Goal: Task Accomplishment & Management: Use online tool/utility

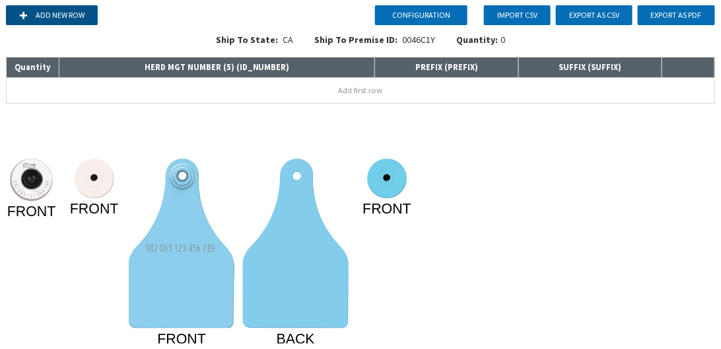
click at [53, 11] on button "Add new row" at bounding box center [52, 15] width 92 height 20
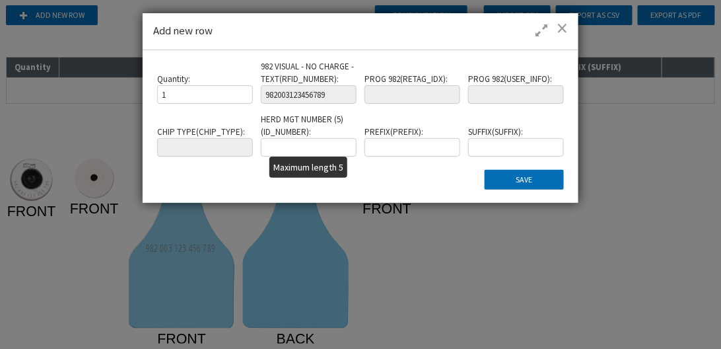
click at [283, 152] on input "text" at bounding box center [308, 147] width 95 height 18
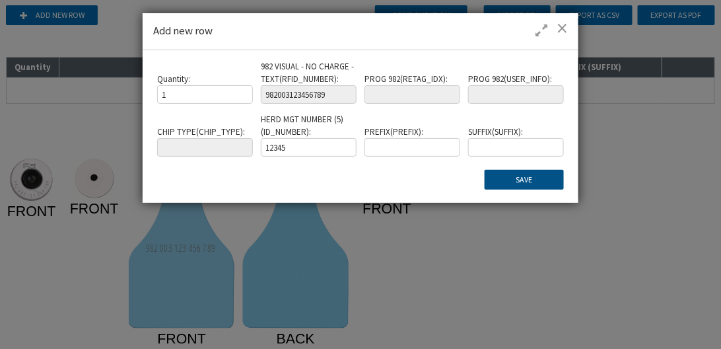
type input "12345"
click at [545, 175] on button "Save" at bounding box center [524, 180] width 79 height 20
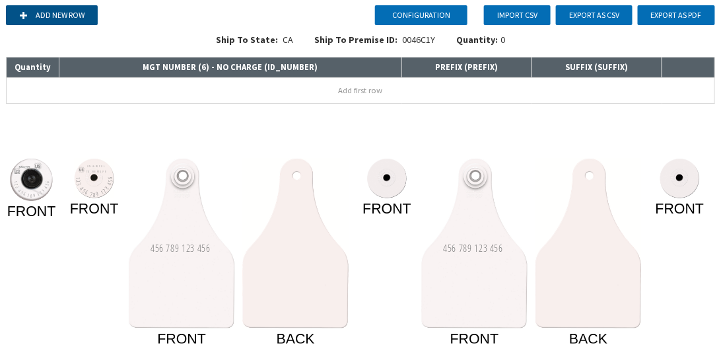
click at [81, 12] on button "Add new row" at bounding box center [52, 15] width 92 height 20
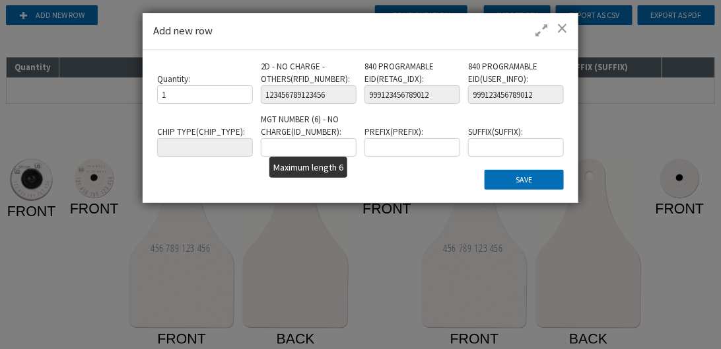
click at [275, 147] on input "text" at bounding box center [308, 147] width 95 height 18
type input "132456"
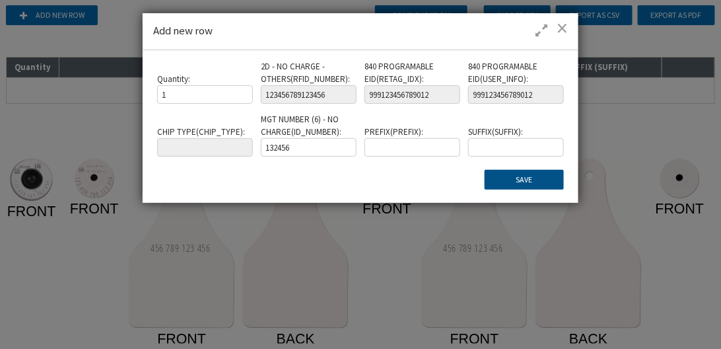
click at [553, 182] on button "Save" at bounding box center [524, 180] width 79 height 20
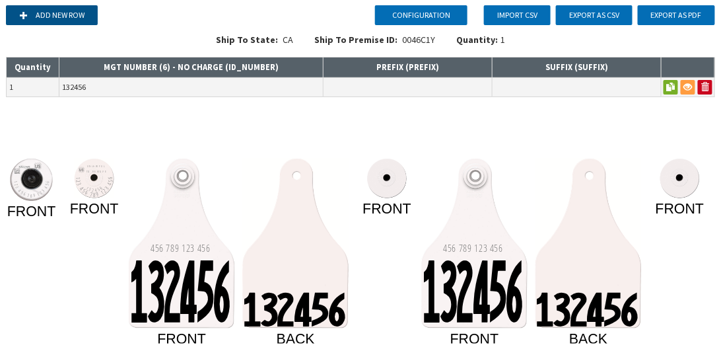
click at [38, 15] on button "Add new row" at bounding box center [52, 15] width 92 height 20
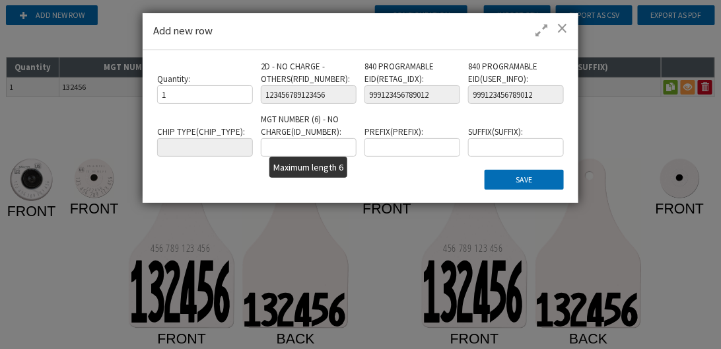
click at [287, 143] on input "text" at bounding box center [308, 147] width 95 height 18
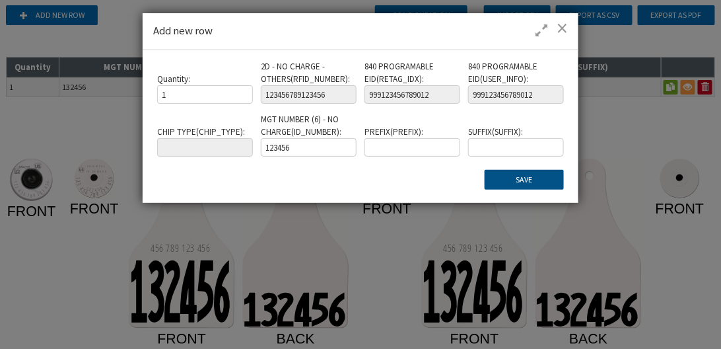
type input "123456"
drag, startPoint x: 516, startPoint y: 169, endPoint x: 532, endPoint y: 166, distance: 16.1
click at [521, 169] on div "Quantity : 1 2D - NO CHARGE - OTHERS ( RFID_NUMBER ) : 123456789123456 840 PROG…" at bounding box center [360, 125] width 415 height 129
click at [510, 181] on button "Save" at bounding box center [524, 180] width 79 height 20
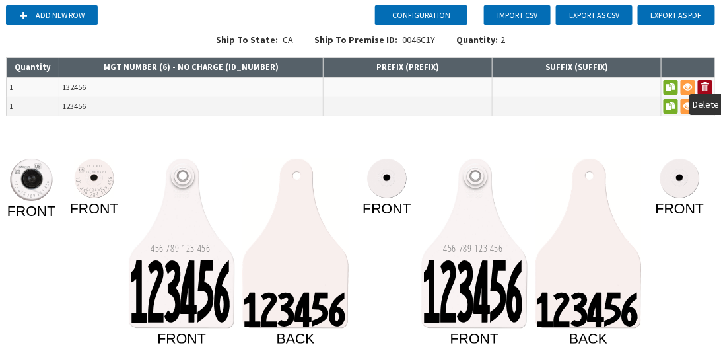
click at [711, 80] on button at bounding box center [705, 87] width 15 height 15
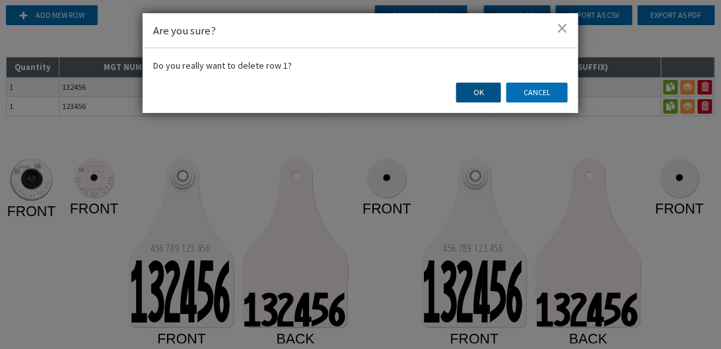
click at [477, 93] on button "OK" at bounding box center [478, 93] width 45 height 20
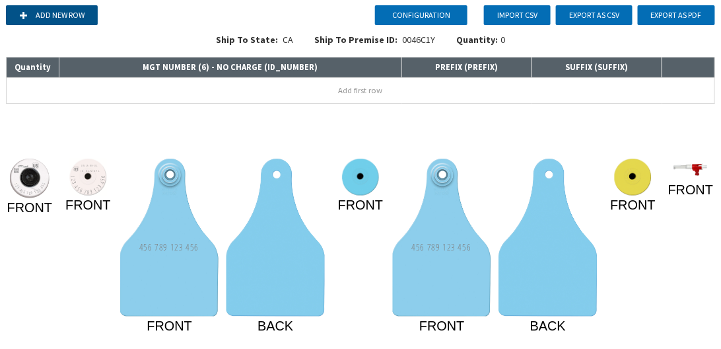
click at [75, 15] on button "Add new row" at bounding box center [52, 15] width 92 height 20
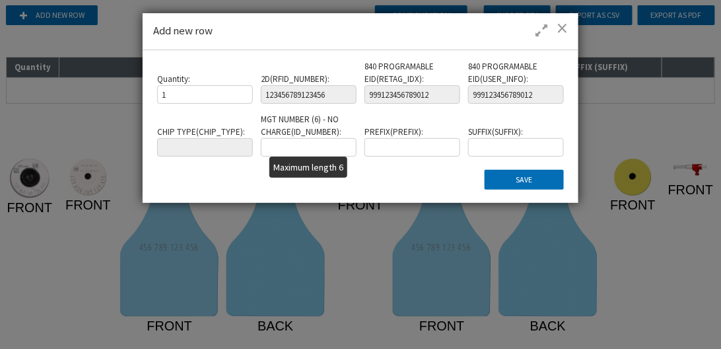
click at [315, 146] on input "text" at bounding box center [308, 147] width 95 height 18
type input "123456"
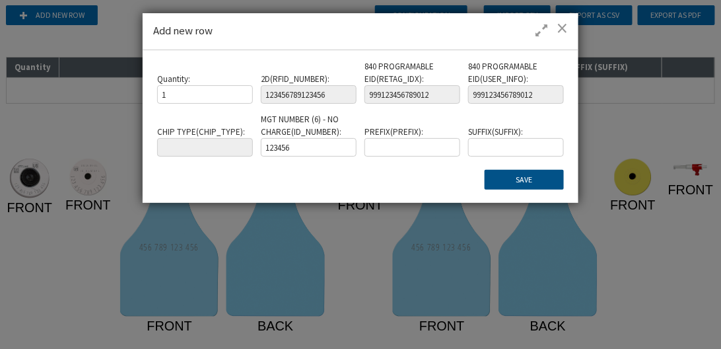
click at [504, 179] on button "Save" at bounding box center [524, 180] width 79 height 20
